Goal: Task Accomplishment & Management: Manage account settings

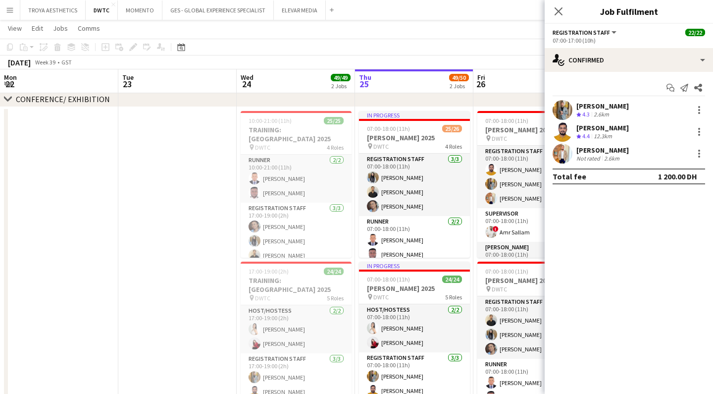
scroll to position [0, 237]
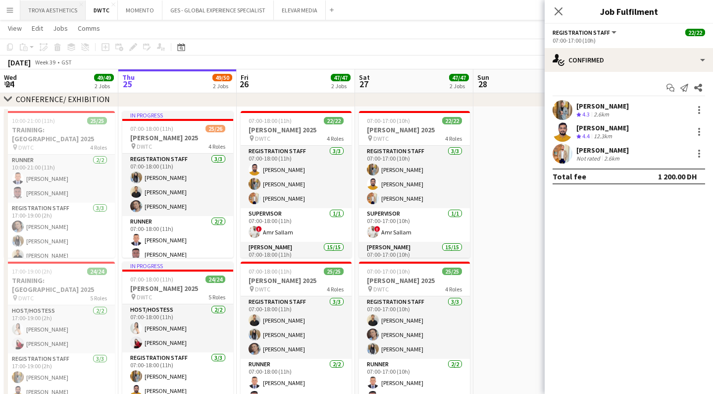
click at [47, 11] on button "TROYA AESTHETICS Close" at bounding box center [52, 9] width 65 height 19
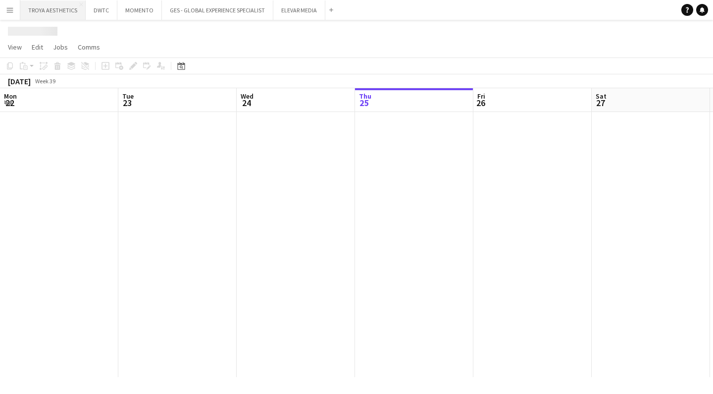
scroll to position [0, 237]
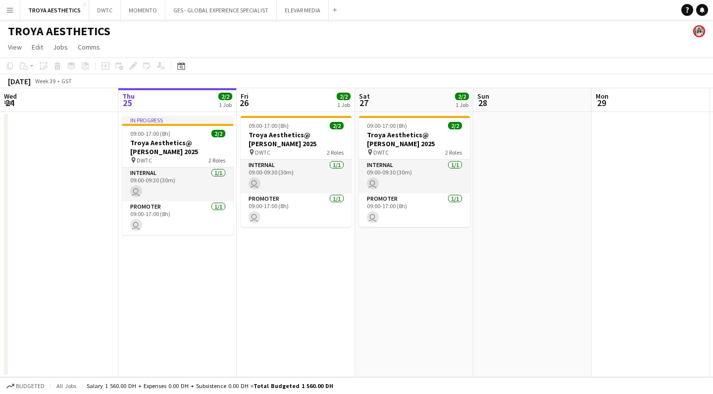
click at [12, 11] on app-icon "Menu" at bounding box center [10, 10] width 8 height 8
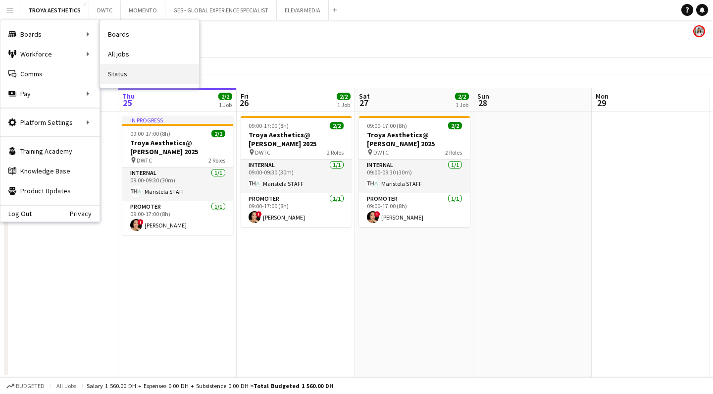
click at [135, 73] on link "Status" at bounding box center [149, 74] width 99 height 20
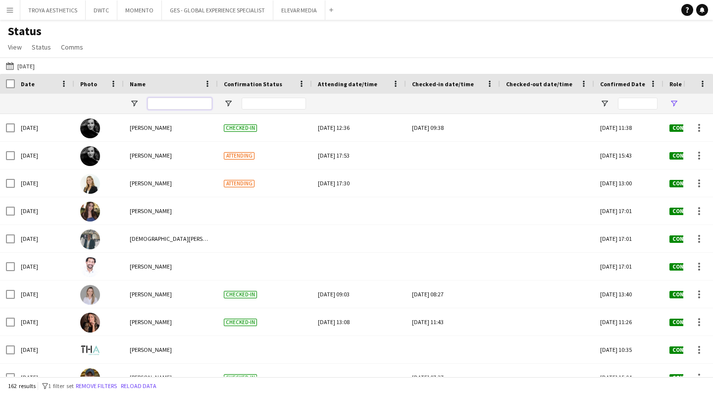
click at [178, 104] on input "Name Filter Input" at bounding box center [180, 104] width 64 height 12
click at [100, 16] on button "DWTC Close" at bounding box center [102, 9] width 32 height 19
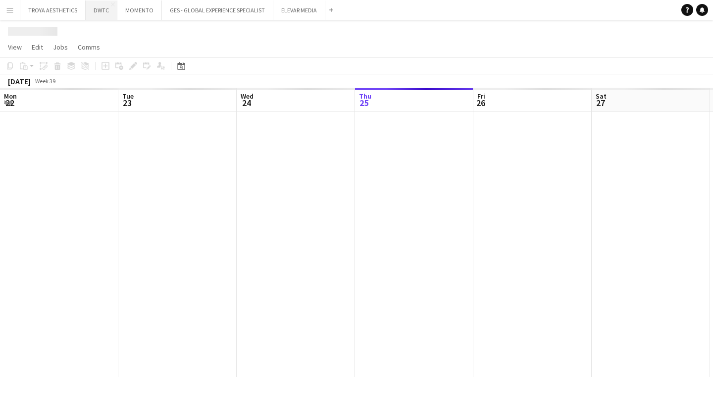
scroll to position [0, 237]
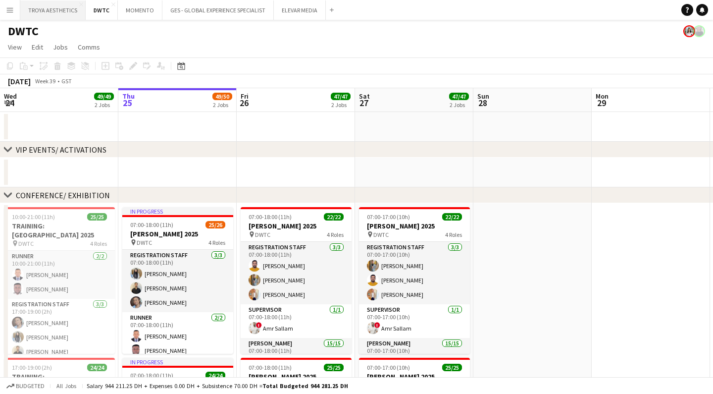
click at [61, 11] on button "TROYA AESTHETICS Close" at bounding box center [52, 9] width 65 height 19
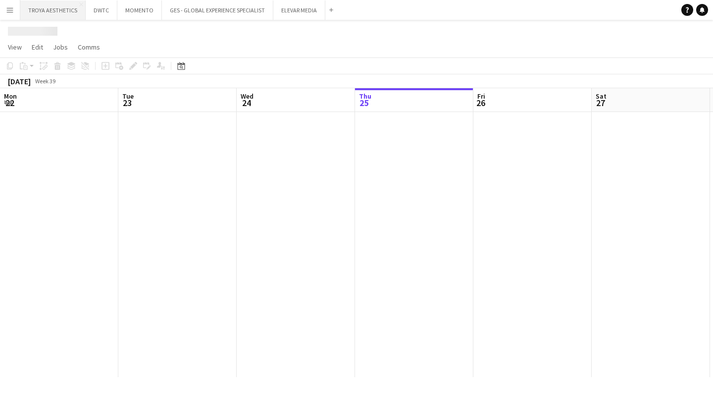
scroll to position [0, 237]
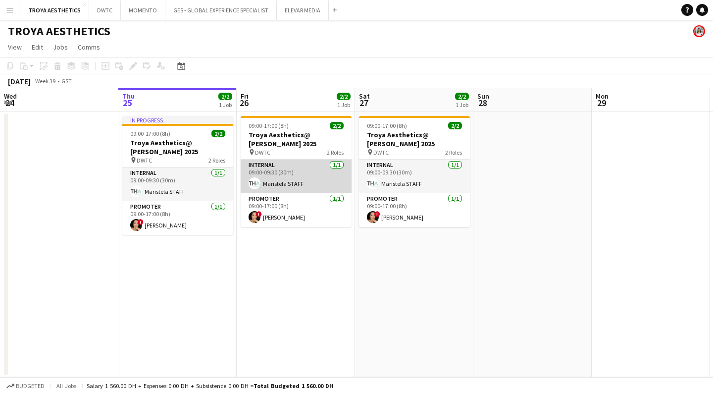
click at [269, 171] on app-card-role "Internal [DATE] 09:00-09:30 (30m) Maristela STAFF" at bounding box center [296, 177] width 111 height 34
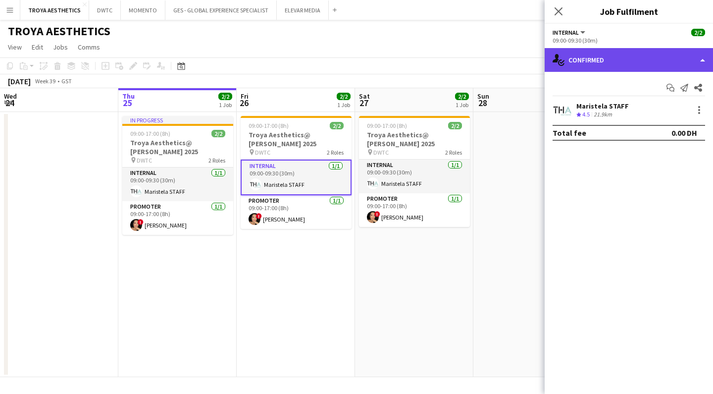
click at [651, 66] on div "single-neutral-actions-check-2 Confirmed" at bounding box center [629, 60] width 168 height 24
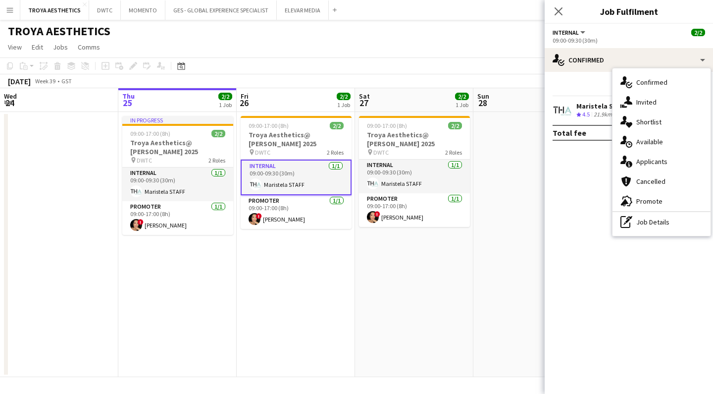
click at [343, 265] on app-date-cell "09:00-17:00 (8h) 2/2 Troya Aesthetics@ [PERSON_NAME] 2025 pin DWTC 2 Roles Inte…" at bounding box center [296, 244] width 118 height 265
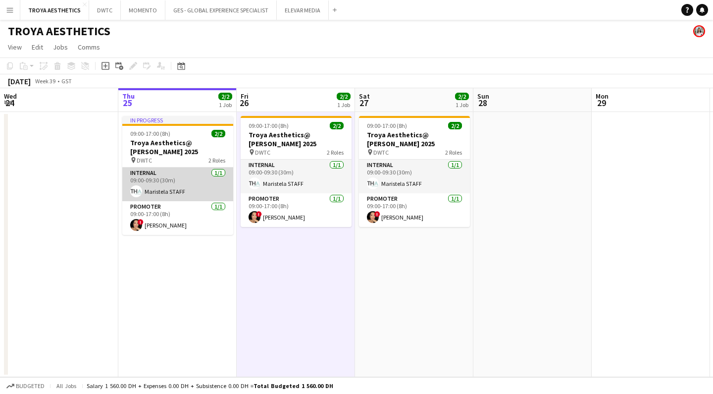
click at [184, 188] on app-card-role "Internal [DATE] 09:00-09:30 (30m) Maristela STAFF" at bounding box center [177, 184] width 111 height 34
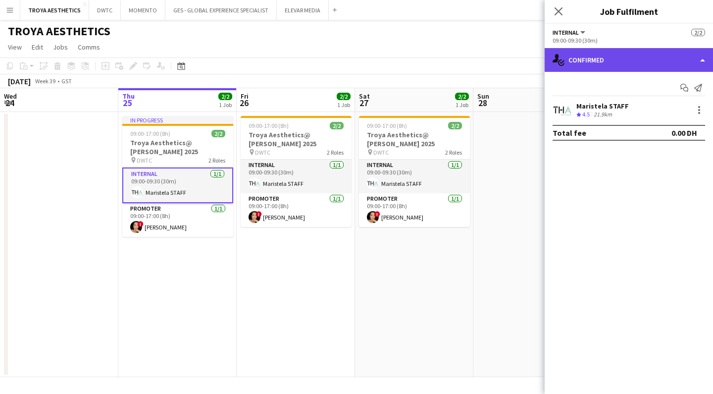
click at [568, 65] on div "single-neutral-actions-check-2 Confirmed" at bounding box center [629, 60] width 168 height 24
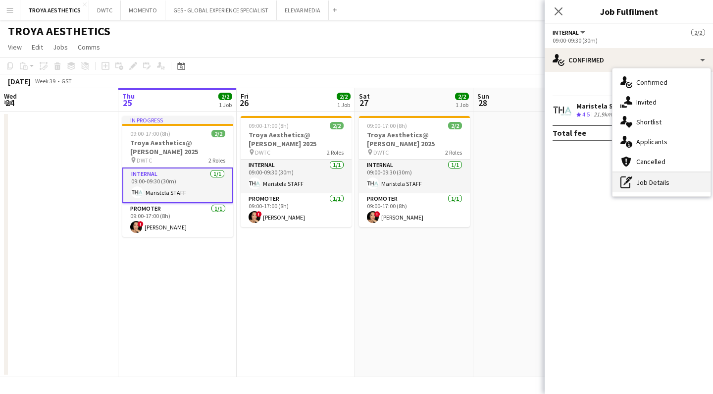
click at [650, 182] on div "pen-write Job Details" at bounding box center [662, 182] width 98 height 20
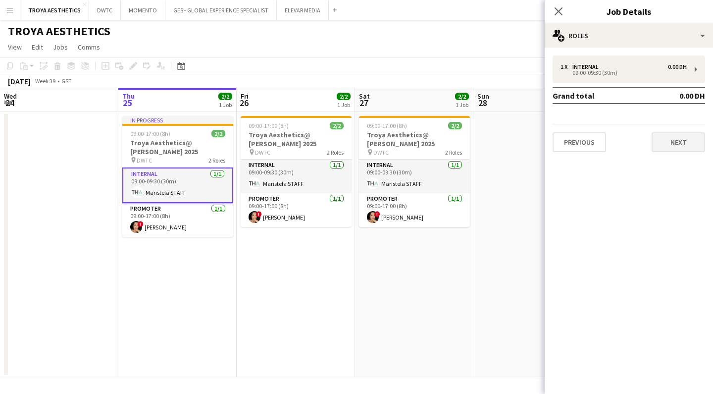
click at [664, 150] on button "Next" at bounding box center [679, 142] width 54 height 20
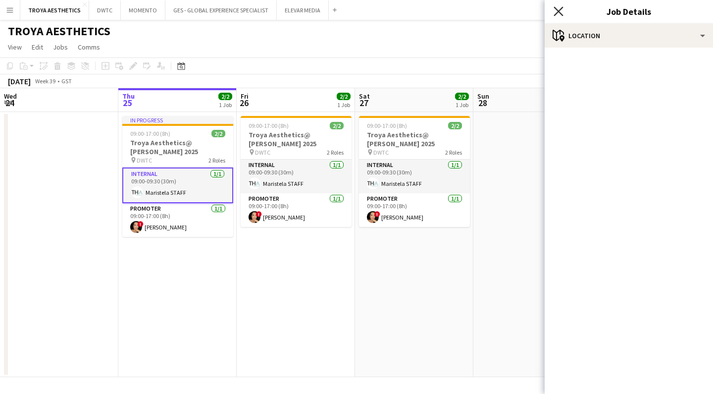
click at [562, 10] on icon "Close pop-in" at bounding box center [558, 10] width 9 height 9
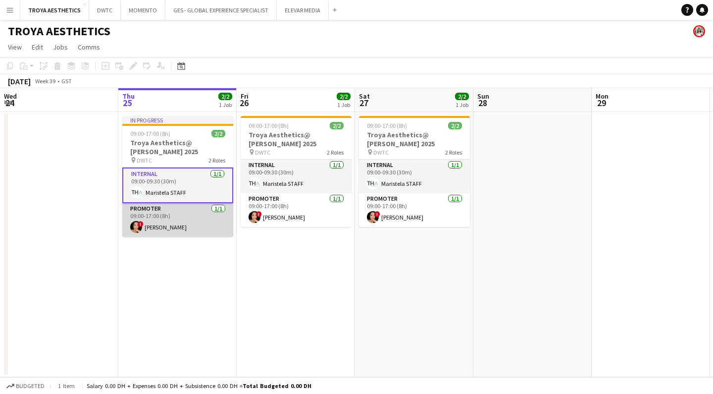
click at [215, 219] on app-card-role "Promoter [DATE] 09:00-17:00 (8h) ! [PERSON_NAME]" at bounding box center [177, 220] width 111 height 34
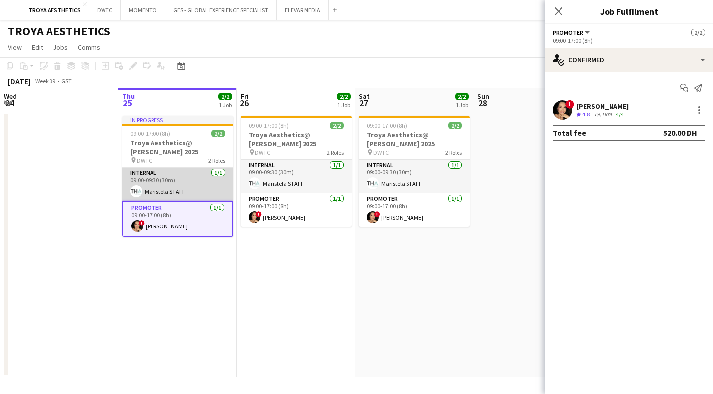
click at [175, 183] on app-card-role "Internal [DATE] 09:00-09:30 (30m) Maristela STAFF" at bounding box center [177, 184] width 111 height 34
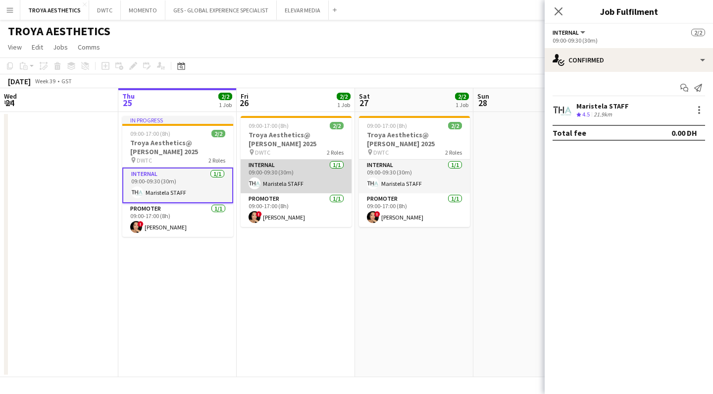
click at [295, 179] on app-card-role "Internal [DATE] 09:00-09:30 (30m) Maristela STAFF" at bounding box center [296, 177] width 111 height 34
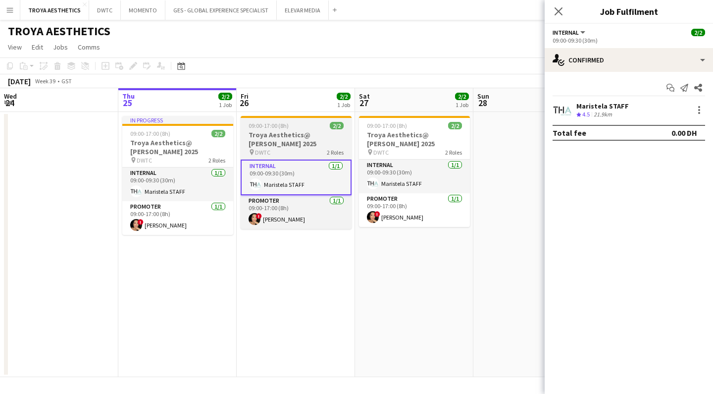
click at [290, 139] on h3 "Troya Aesthetics@ [PERSON_NAME] 2025" at bounding box center [296, 139] width 111 height 18
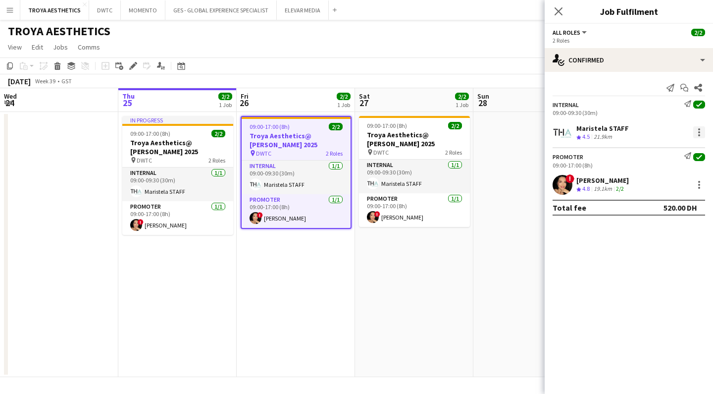
click at [696, 133] on div at bounding box center [700, 132] width 12 height 12
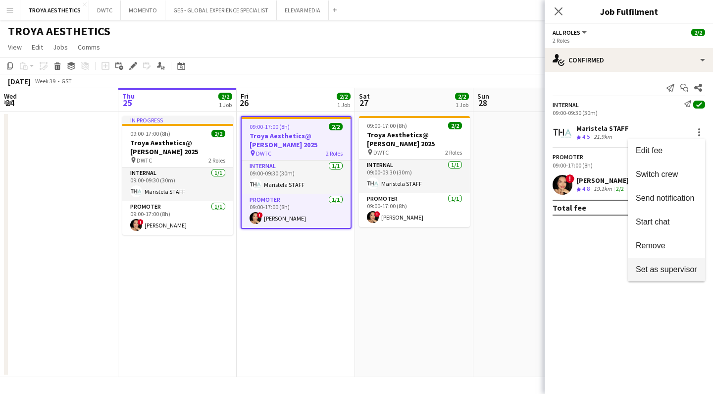
click at [676, 266] on span "Set as supervisor" at bounding box center [666, 269] width 61 height 8
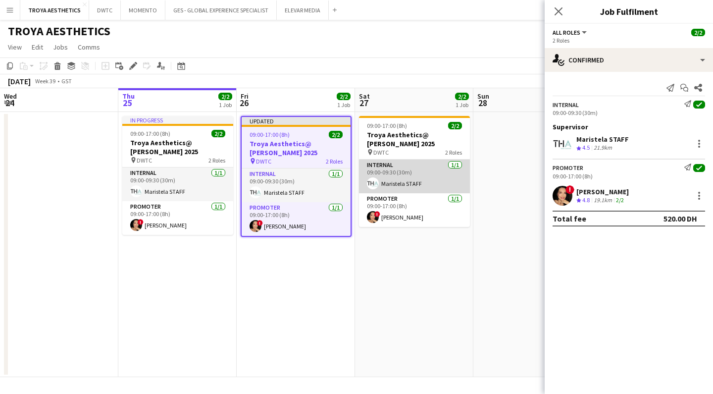
click at [405, 180] on app-card-role "Internal [DATE] 09:00-09:30 (30m) Maristela STAFF" at bounding box center [414, 177] width 111 height 34
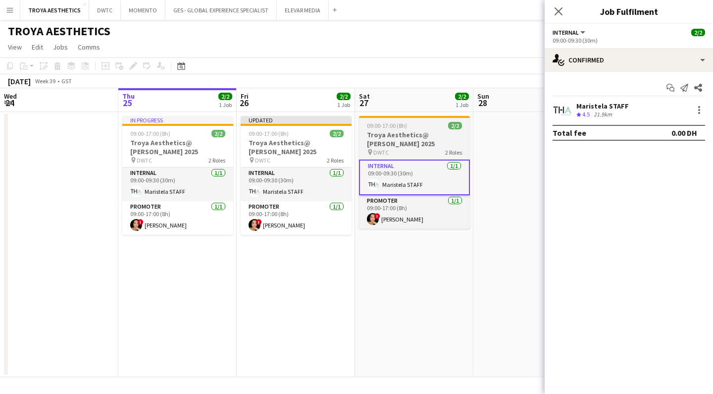
click at [407, 132] on h3 "Troya Aesthetics@ [PERSON_NAME] 2025" at bounding box center [414, 139] width 111 height 18
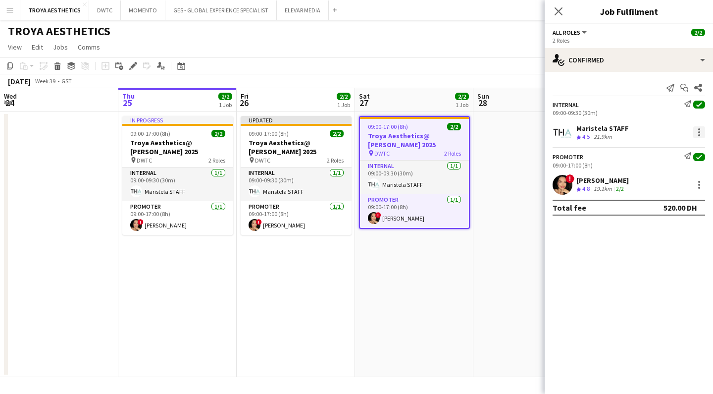
click at [700, 135] on div at bounding box center [700, 132] width 12 height 12
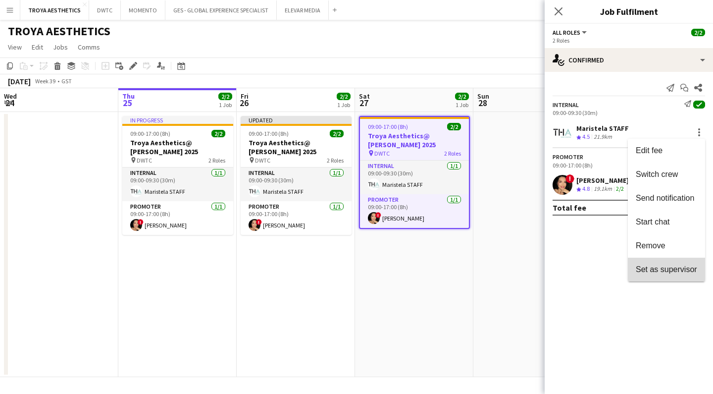
click at [671, 267] on span "Set as supervisor" at bounding box center [666, 269] width 61 height 8
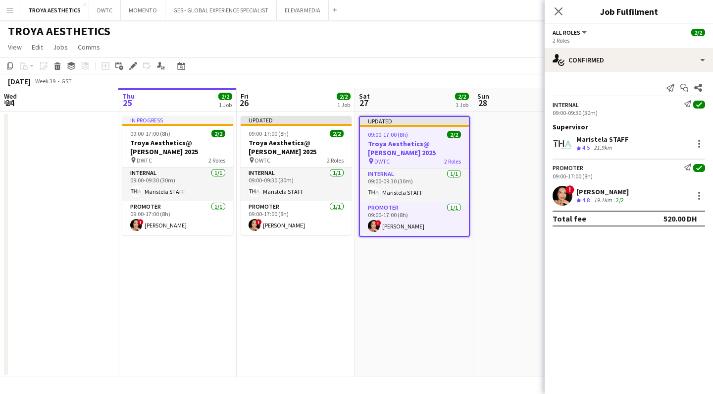
click at [525, 79] on div "[DATE] Week 39 • GST Publish 1 job Revert 1 job" at bounding box center [356, 81] width 713 height 14
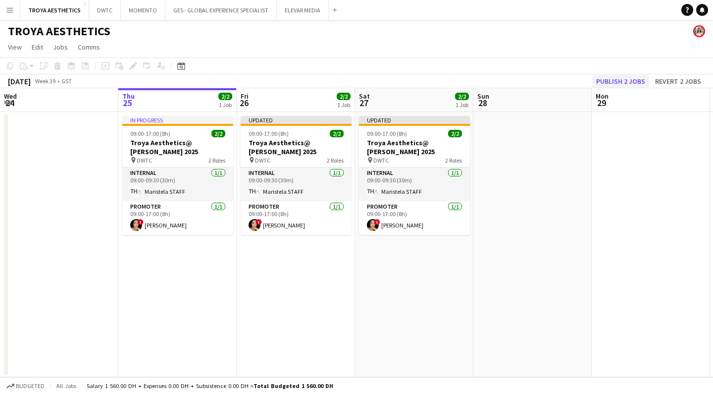
click at [632, 83] on button "Publish 2 jobs" at bounding box center [620, 81] width 57 height 13
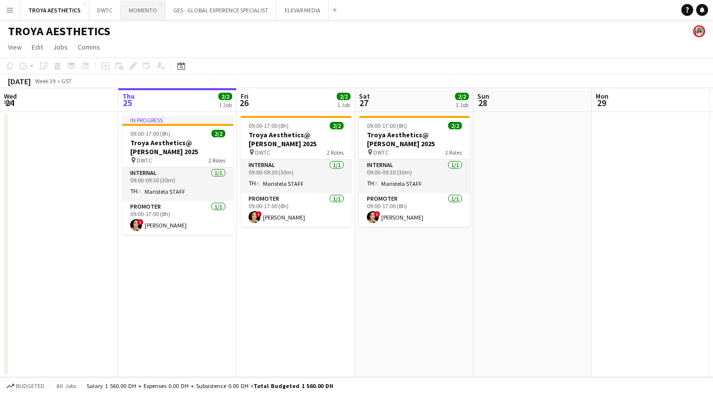
click at [143, 14] on button "MOMENTO Close" at bounding box center [143, 9] width 45 height 19
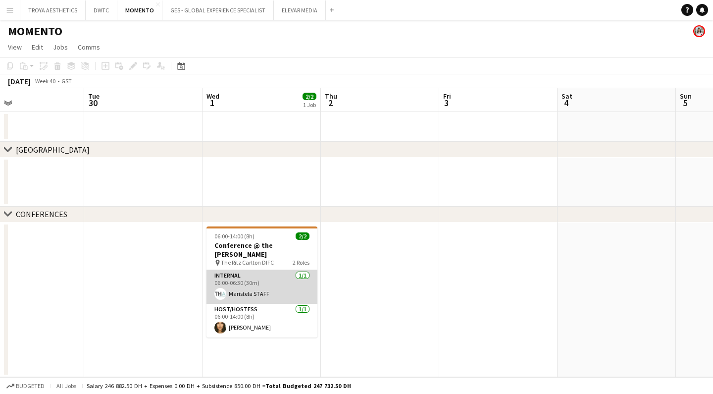
click at [261, 270] on app-card-role "Internal [DATE] 06:00-06:30 (30m) Maristela STAFF" at bounding box center [262, 287] width 111 height 34
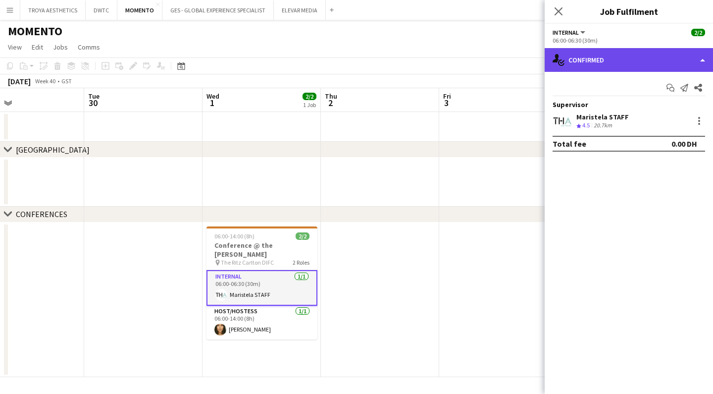
click at [663, 62] on div "single-neutral-actions-check-2 Confirmed" at bounding box center [629, 60] width 168 height 24
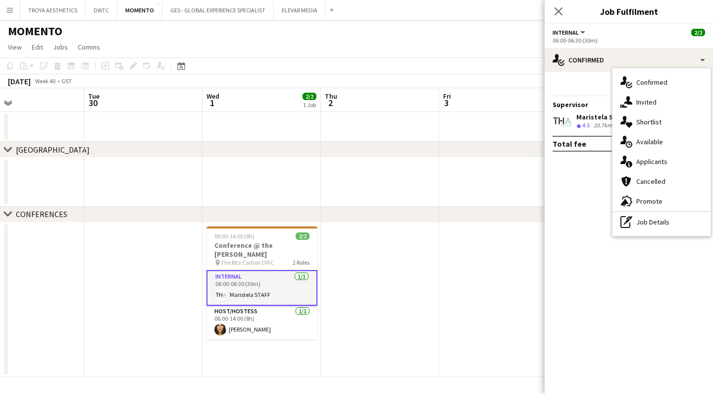
click at [598, 121] on div "20.7km" at bounding box center [603, 125] width 22 height 8
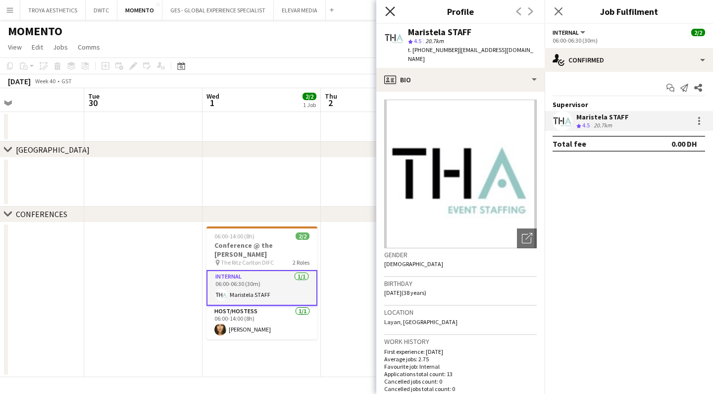
click at [390, 13] on icon "Close pop-in" at bounding box center [389, 10] width 9 height 9
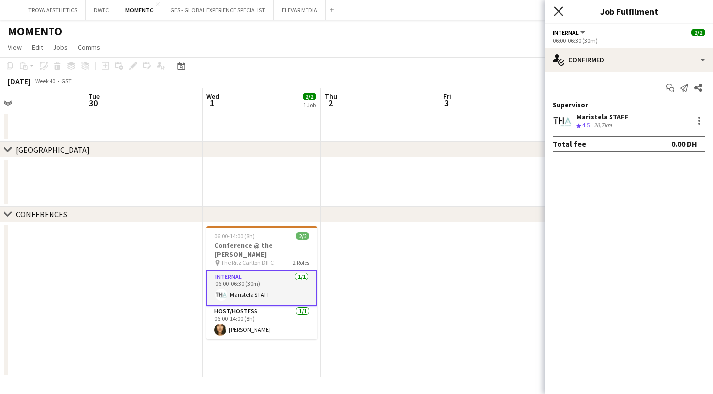
click at [560, 12] on icon "Close pop-in" at bounding box center [558, 10] width 9 height 9
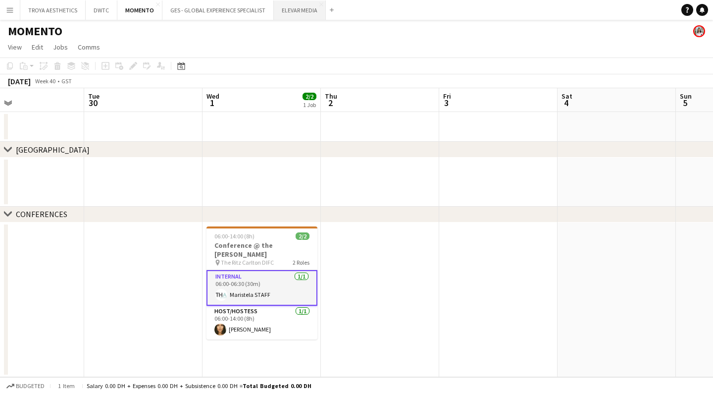
click at [285, 10] on button "ELEVAR MEDIA Close" at bounding box center [300, 9] width 52 height 19
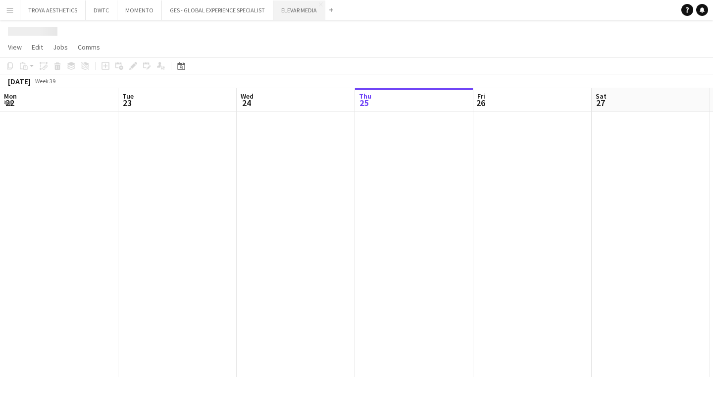
scroll to position [0, 237]
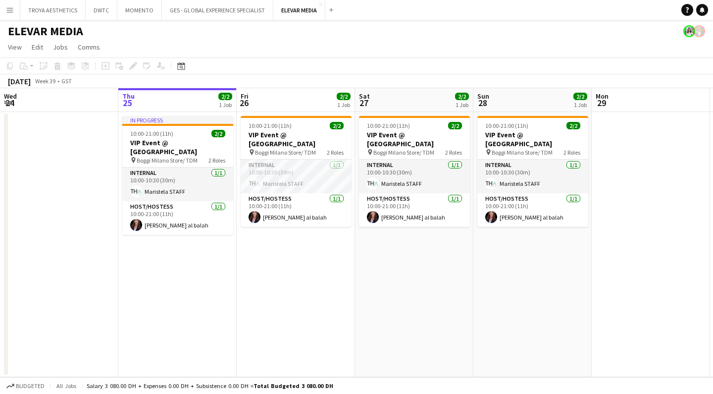
click at [286, 270] on app-date-cell "10:00-21:00 (11h) 2/2 VIP Event @ [GEOGRAPHIC_DATA] pin Boggi Milano Store/ TDM…" at bounding box center [296, 244] width 118 height 265
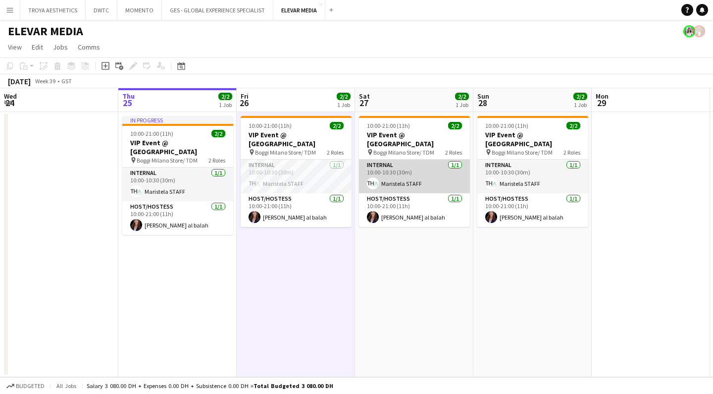
click at [383, 172] on app-card-role "Internal [DATE] 10:00-10:30 (30m) Maristela STAFF" at bounding box center [414, 177] width 111 height 34
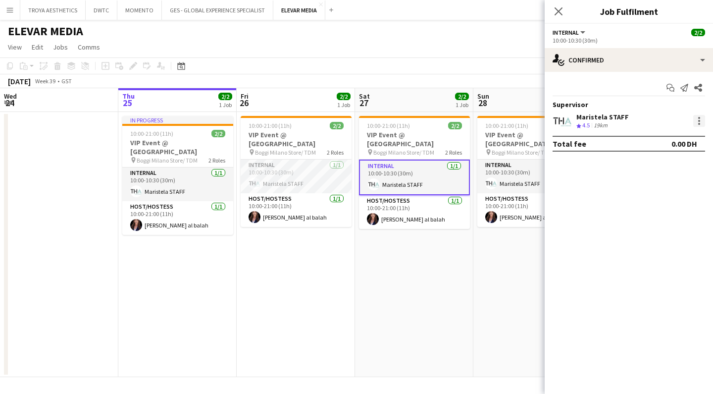
click at [699, 121] on div at bounding box center [700, 121] width 2 height 2
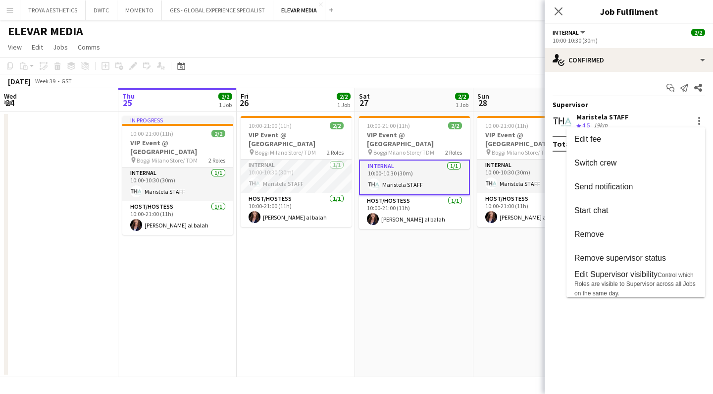
click at [460, 289] on div at bounding box center [356, 197] width 713 height 394
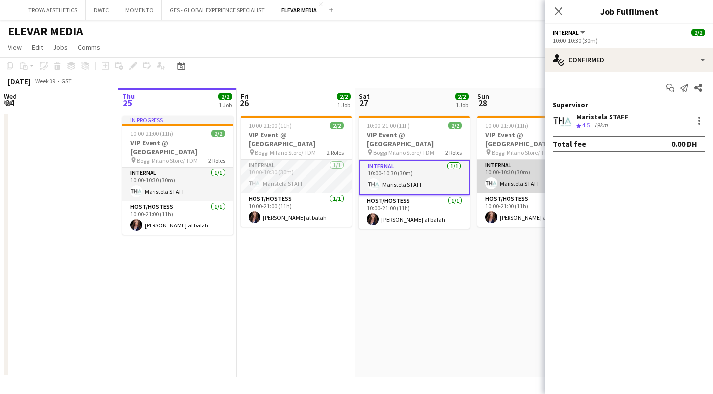
click at [508, 171] on app-card-role "Internal [DATE] 10:00-10:30 (30m) Maristela STAFF" at bounding box center [533, 177] width 111 height 34
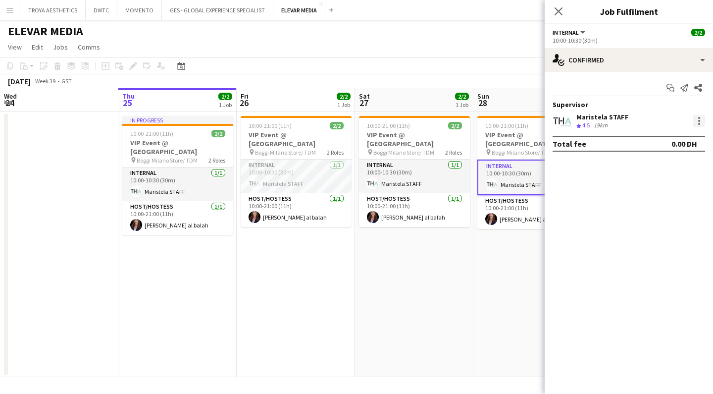
click at [701, 122] on div at bounding box center [700, 121] width 12 height 12
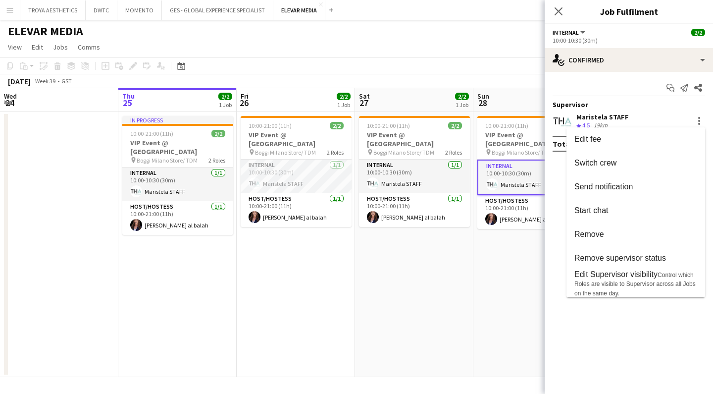
click at [496, 302] on div at bounding box center [356, 197] width 713 height 394
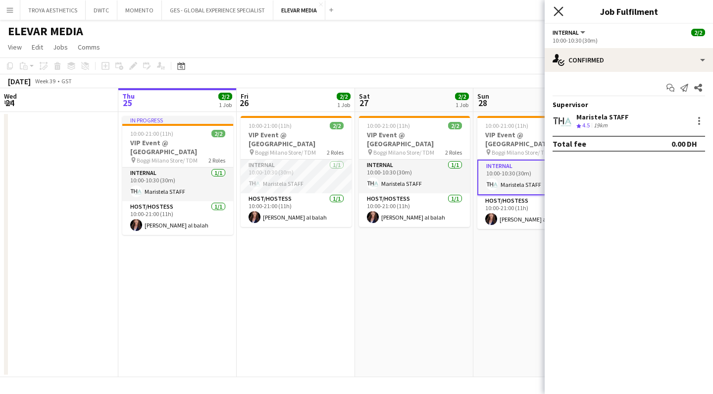
click at [557, 13] on icon "Close pop-in" at bounding box center [558, 10] width 9 height 9
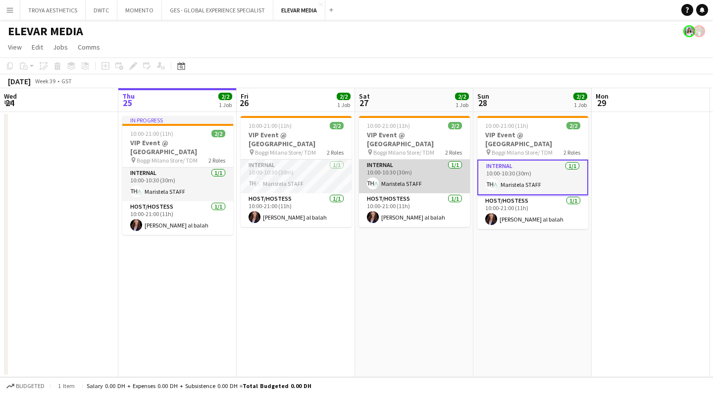
click at [411, 171] on app-card-role "Internal [DATE] 10:00-10:30 (30m) Maristela STAFF" at bounding box center [414, 177] width 111 height 34
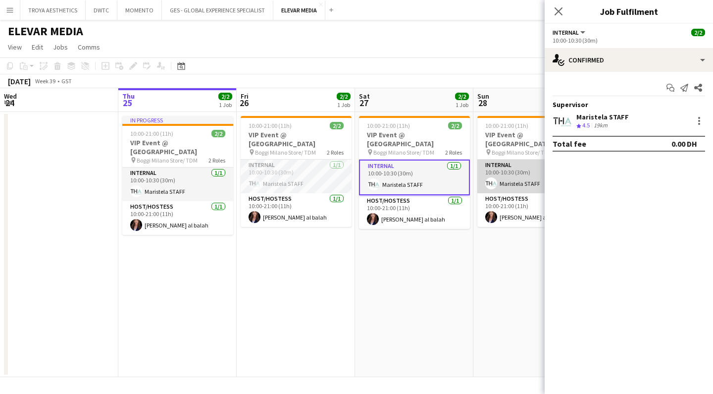
click at [509, 175] on app-card-role "Internal [DATE] 10:00-10:30 (30m) Maristela STAFF" at bounding box center [533, 177] width 111 height 34
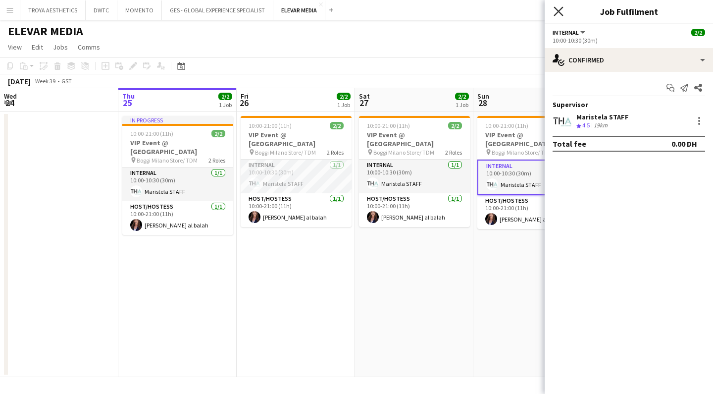
click at [562, 8] on icon at bounding box center [558, 10] width 9 height 9
